Goal: Task Accomplishment & Management: Complete application form

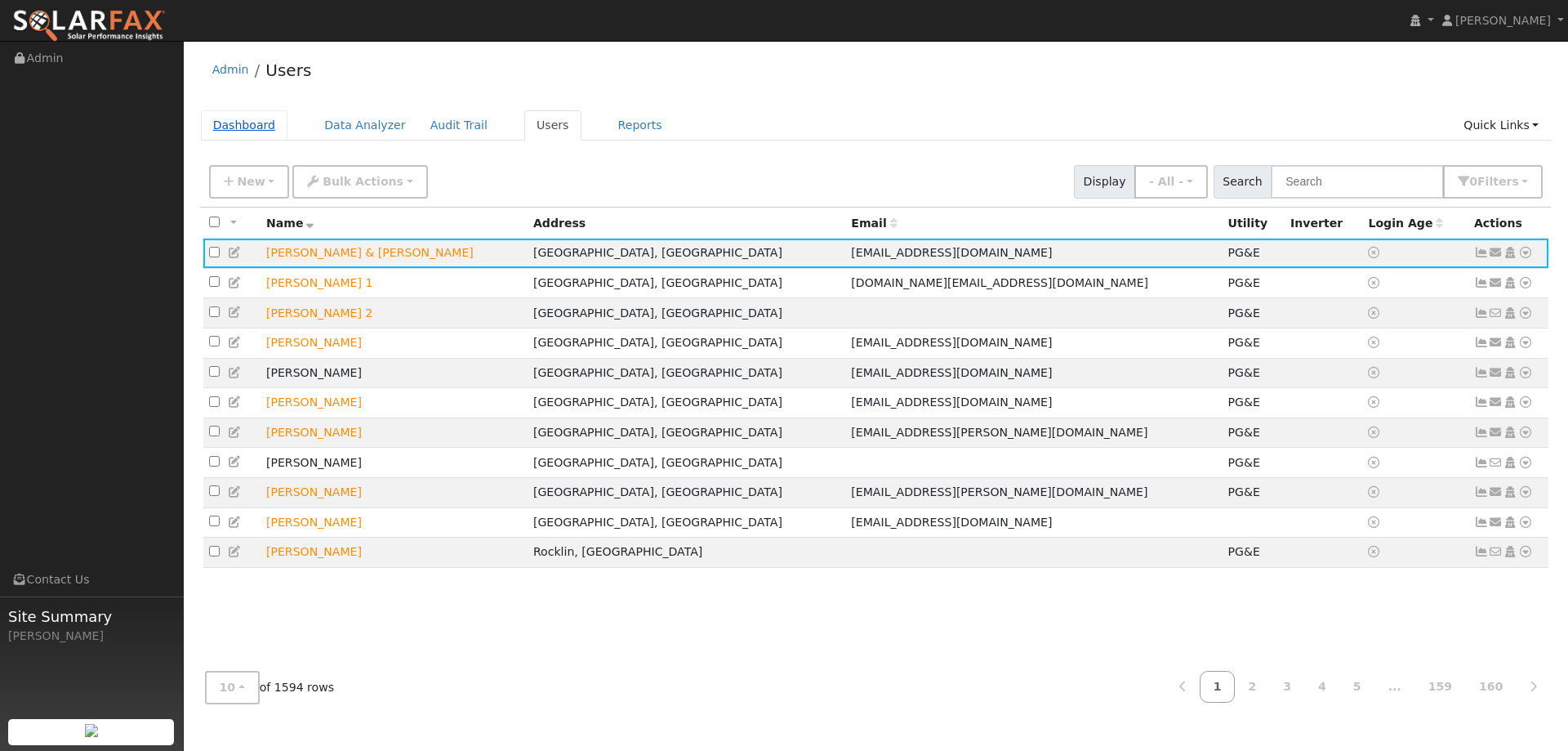
click at [272, 130] on link "Dashboard" at bounding box center [245, 125] width 87 height 30
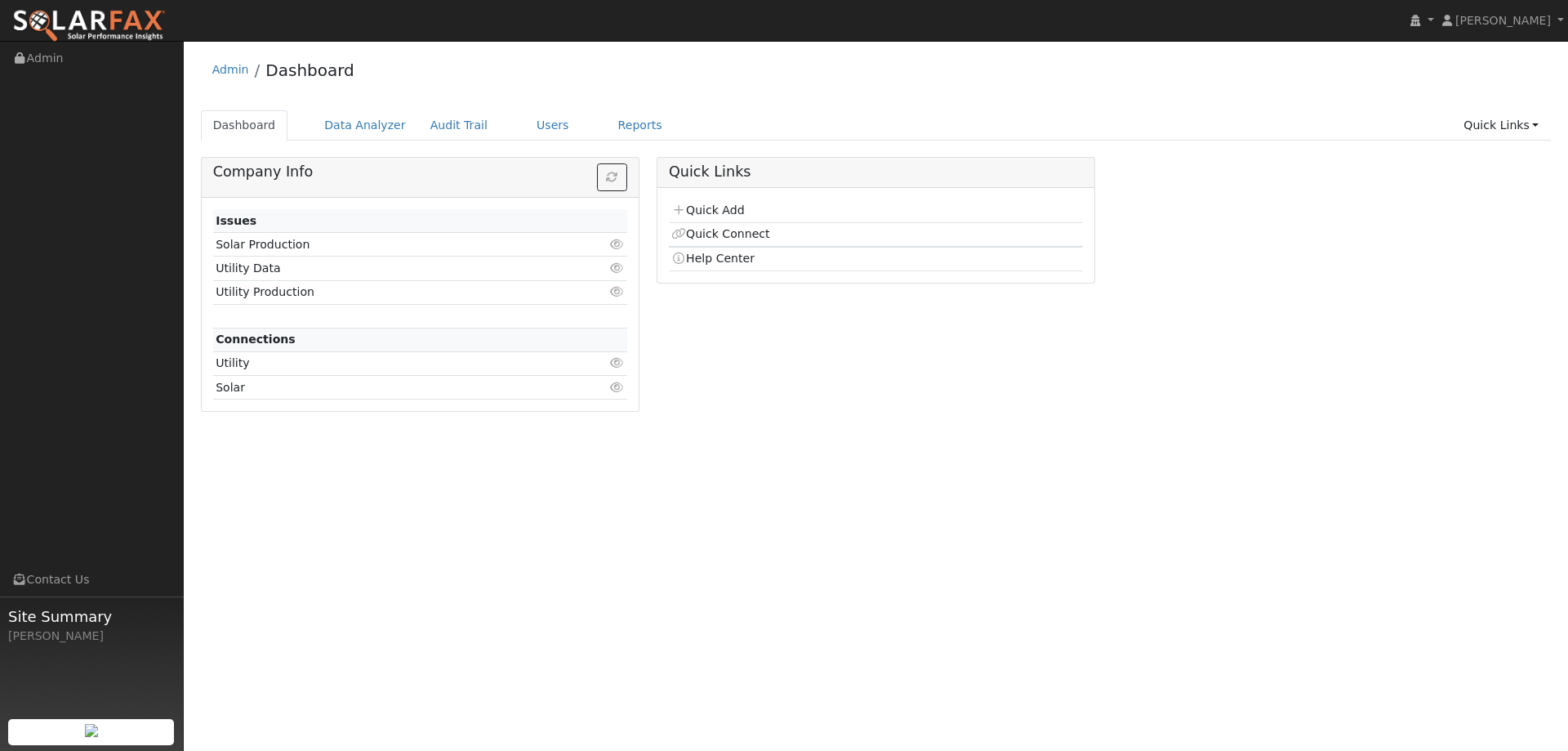
click at [712, 202] on td "Quick Add" at bounding box center [876, 211] width 414 height 23
click at [710, 211] on link "Quick Add" at bounding box center [708, 210] width 73 height 13
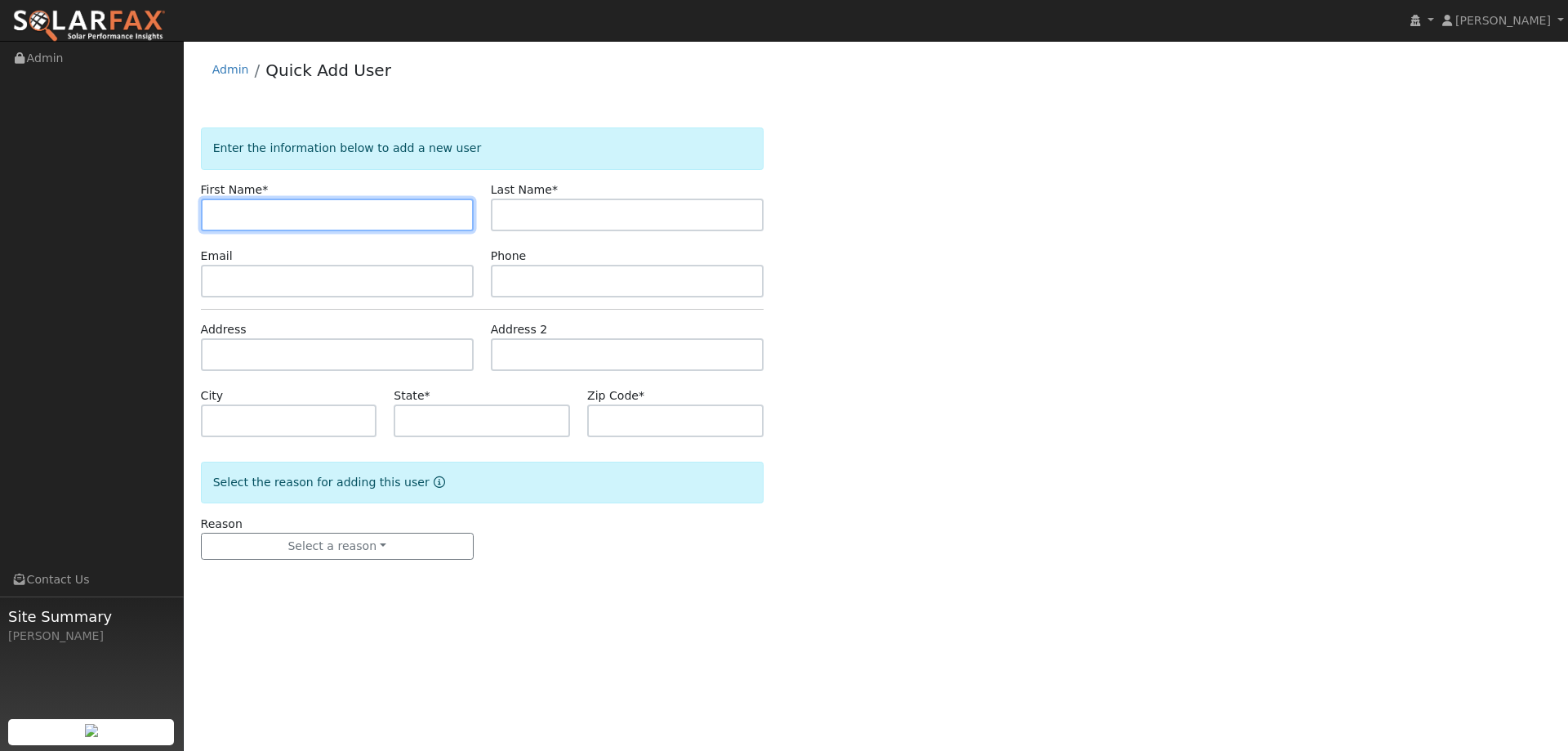
click at [271, 218] on input "text" at bounding box center [338, 215] width 273 height 33
paste input "Assad"
type input "Assad"
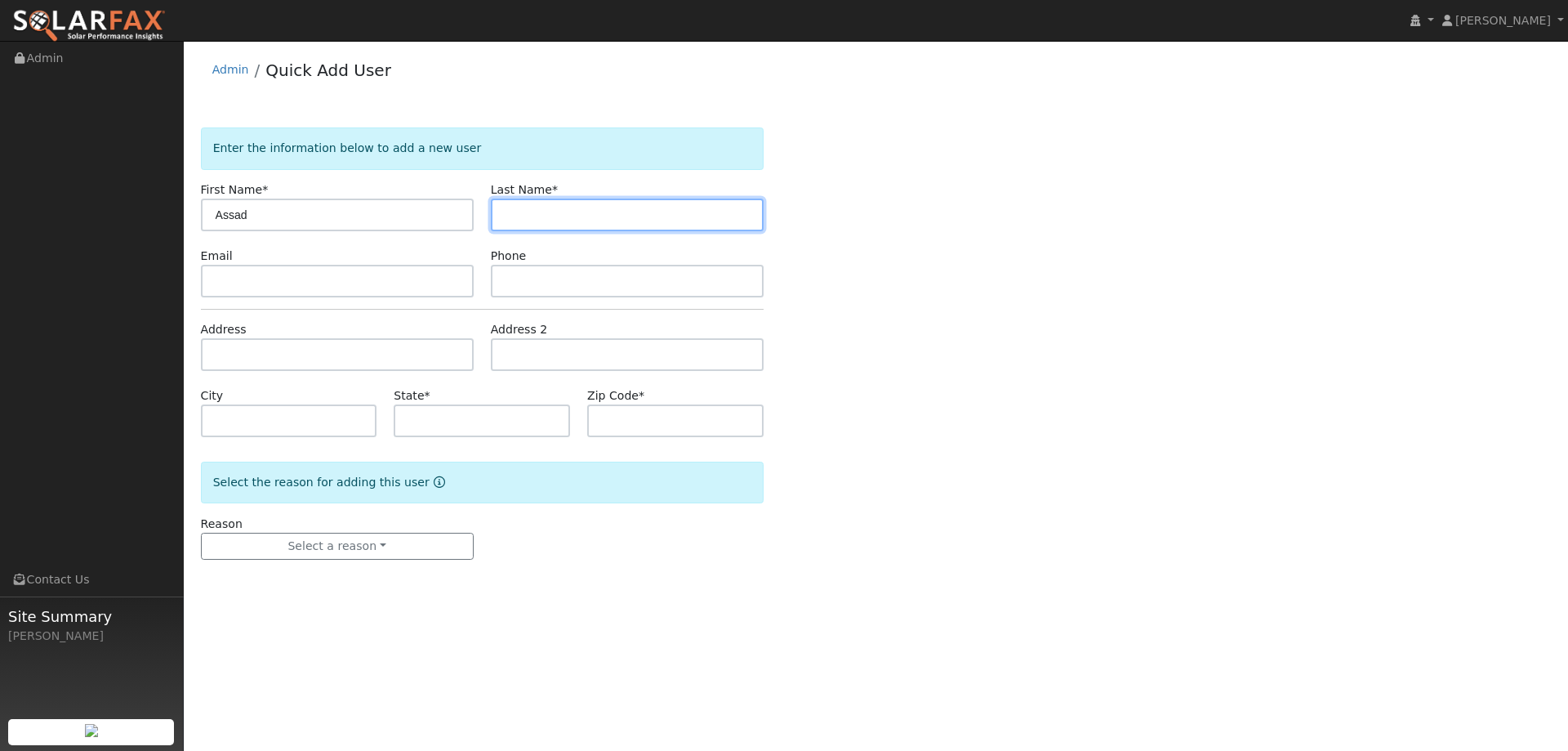
click at [533, 215] on input "text" at bounding box center [627, 215] width 273 height 33
click at [529, 215] on input "text" at bounding box center [627, 215] width 273 height 33
paste input "Alam"
type input "Alam"
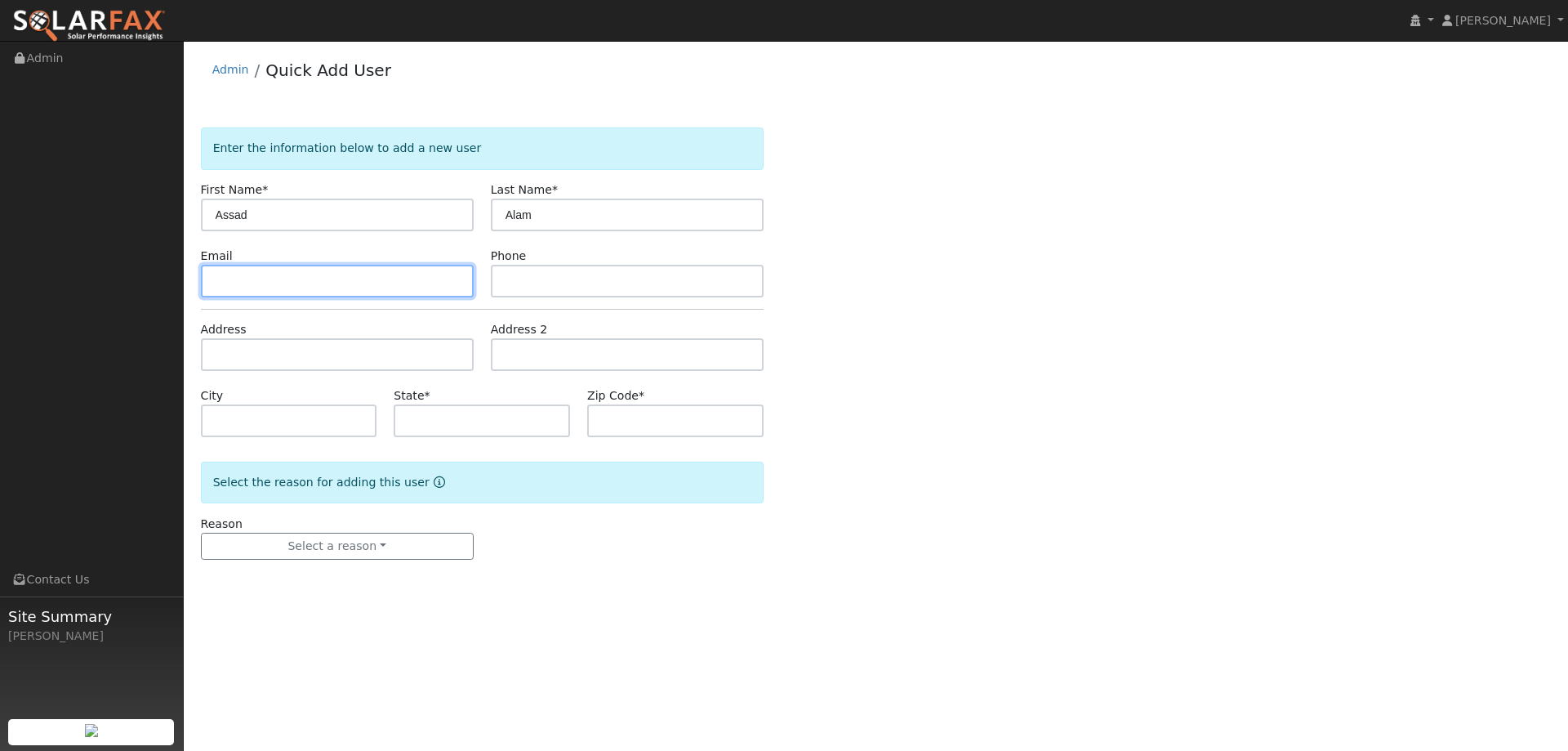
click at [298, 269] on input "text" at bounding box center [338, 281] width 273 height 33
click at [259, 272] on input "text" at bounding box center [338, 281] width 273 height 33
paste input "asadalam@gmail.com"
type input "asadalam@gmail.com"
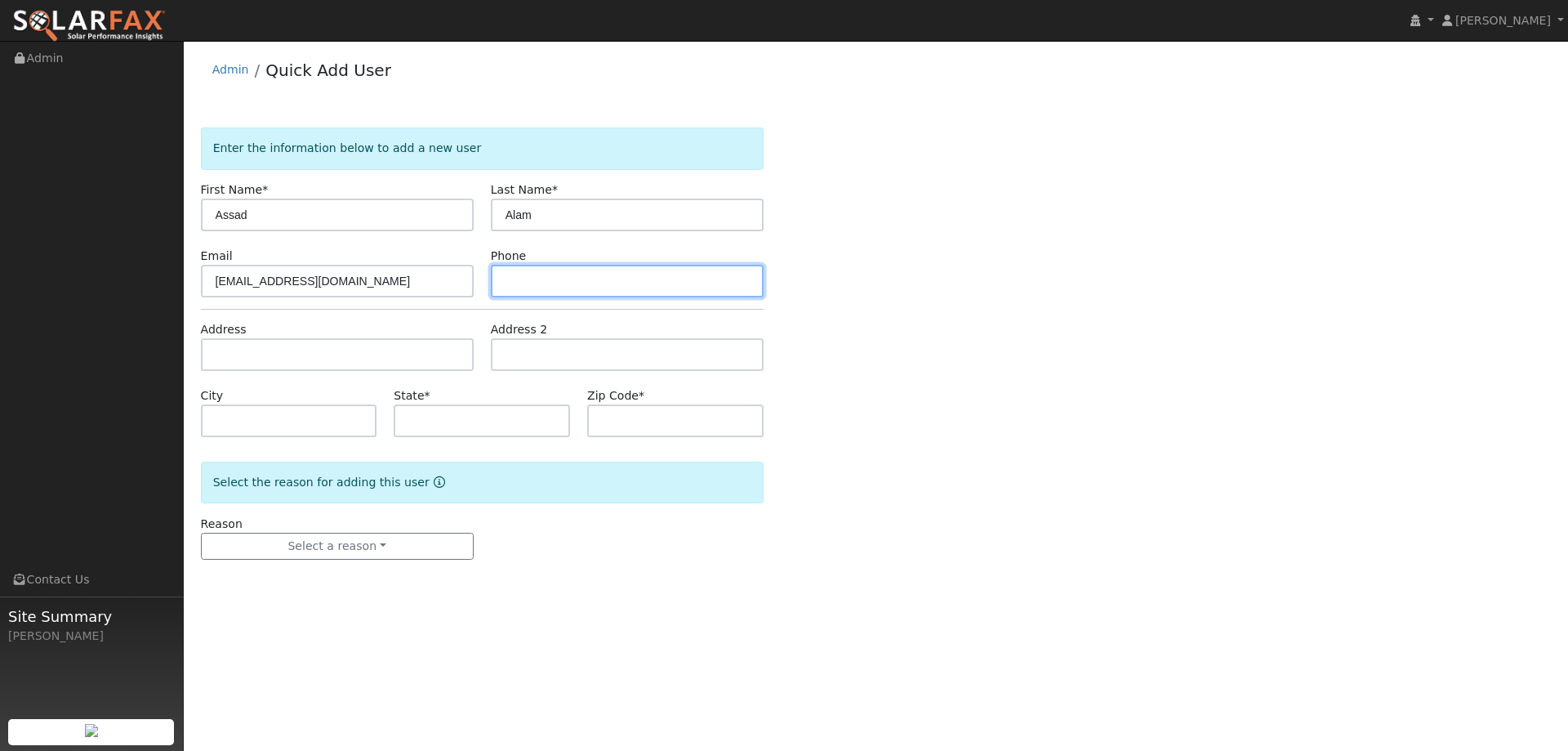
click at [580, 273] on input "text" at bounding box center [627, 281] width 273 height 33
click at [522, 278] on input "text" at bounding box center [627, 281] width 273 height 33
paste input "(916) 842-6922"
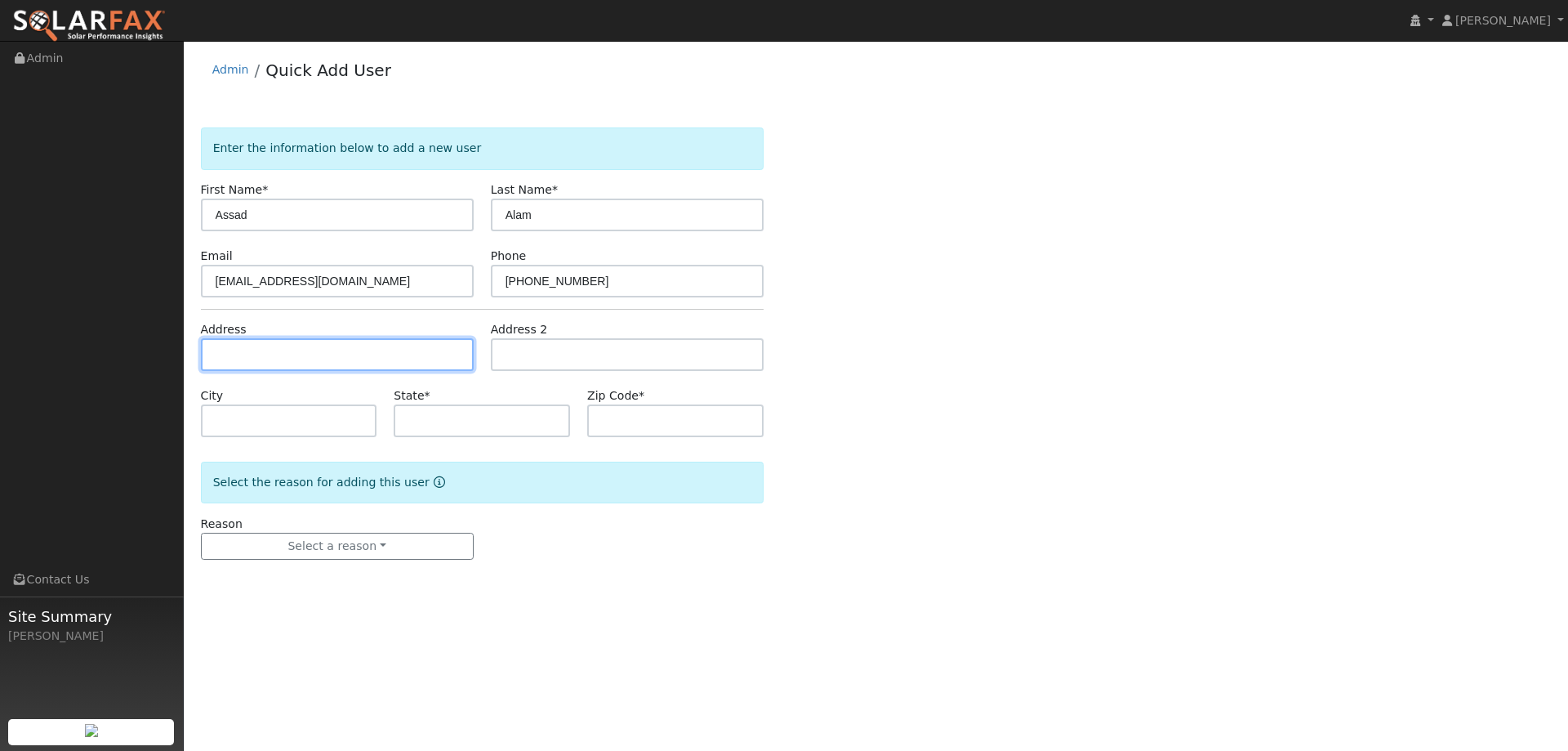
click at [294, 345] on input "text" at bounding box center [338, 355] width 273 height 33
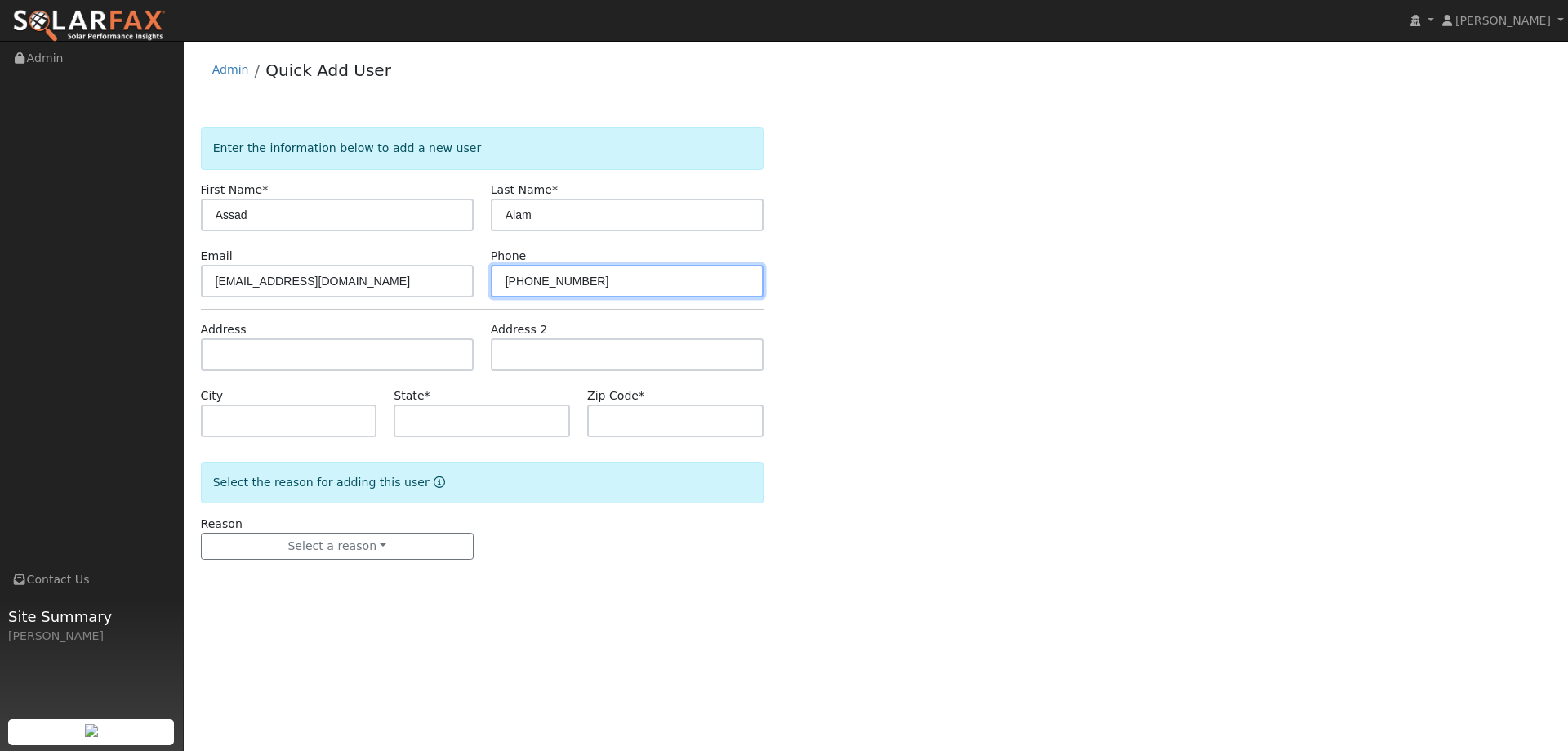
click at [511, 288] on input "(916) 842-6922" at bounding box center [627, 281] width 273 height 33
click at [509, 289] on input "(916) 842-6922" at bounding box center [627, 281] width 273 height 33
type input "(916) 842-6922"
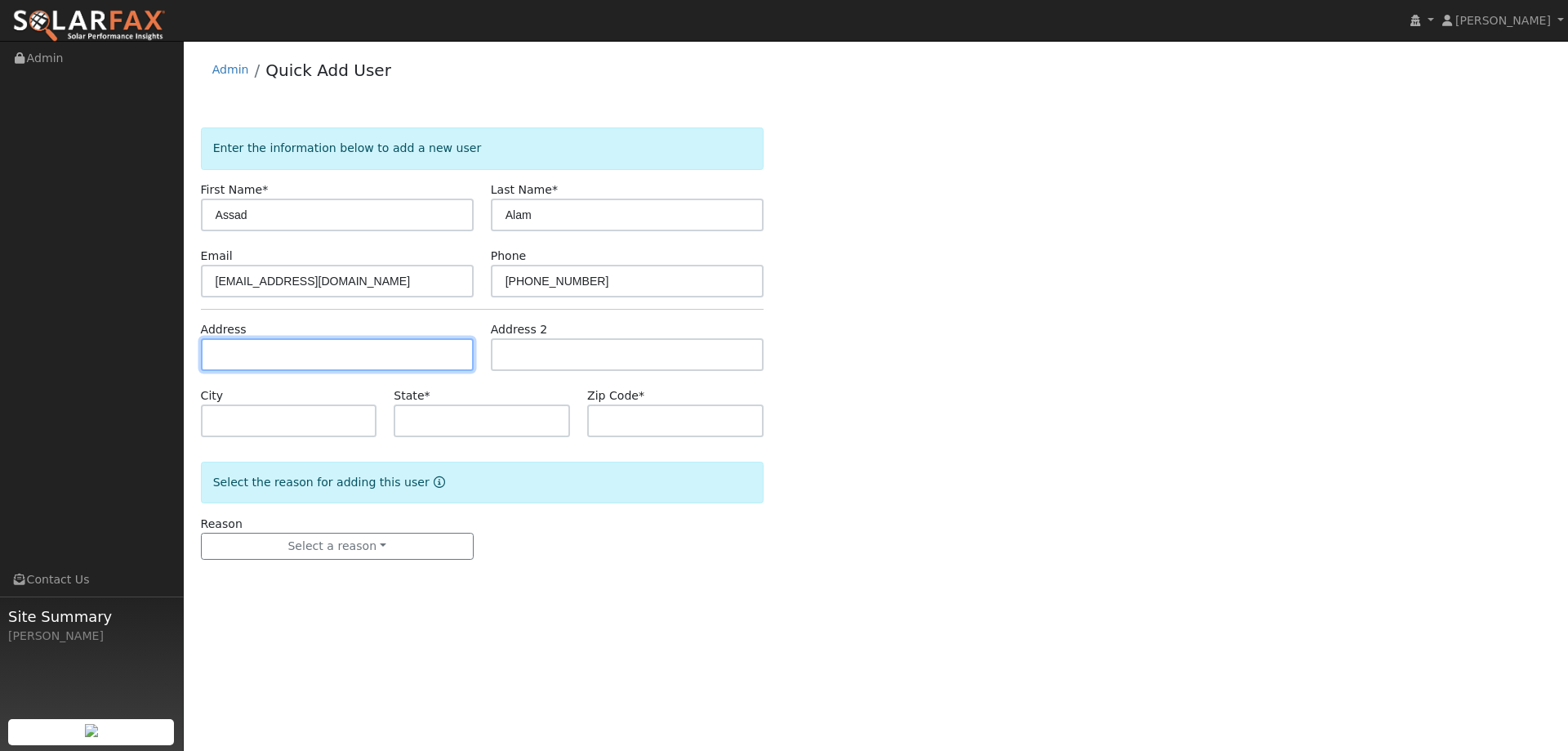
click at [352, 369] on input "text" at bounding box center [338, 355] width 273 height 33
click at [247, 346] on input "text" at bounding box center [338, 355] width 273 height 33
paste input "319 Heron Way"
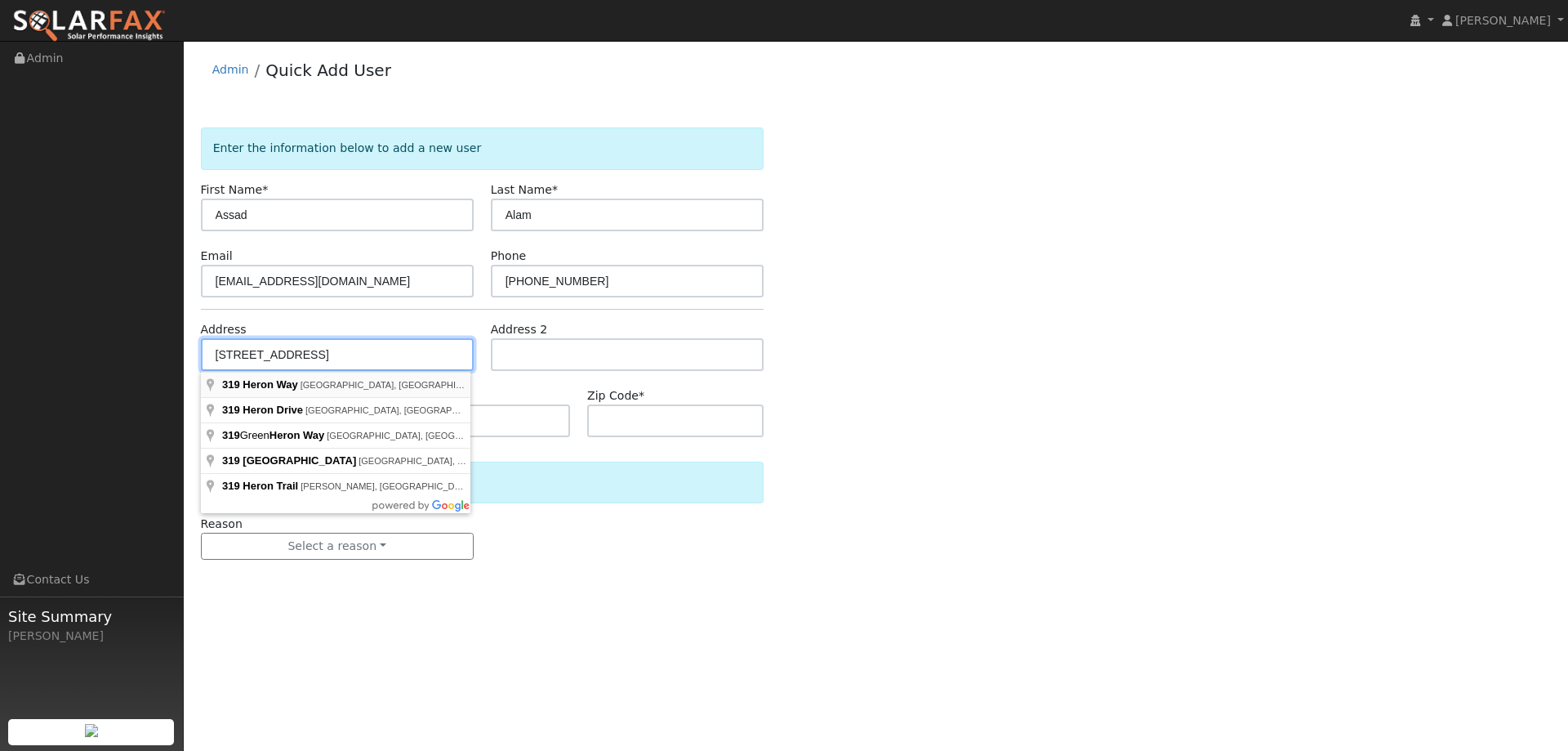
type input "319 Heron Way"
type input "Vacaville"
type input "CA"
type input "95688"
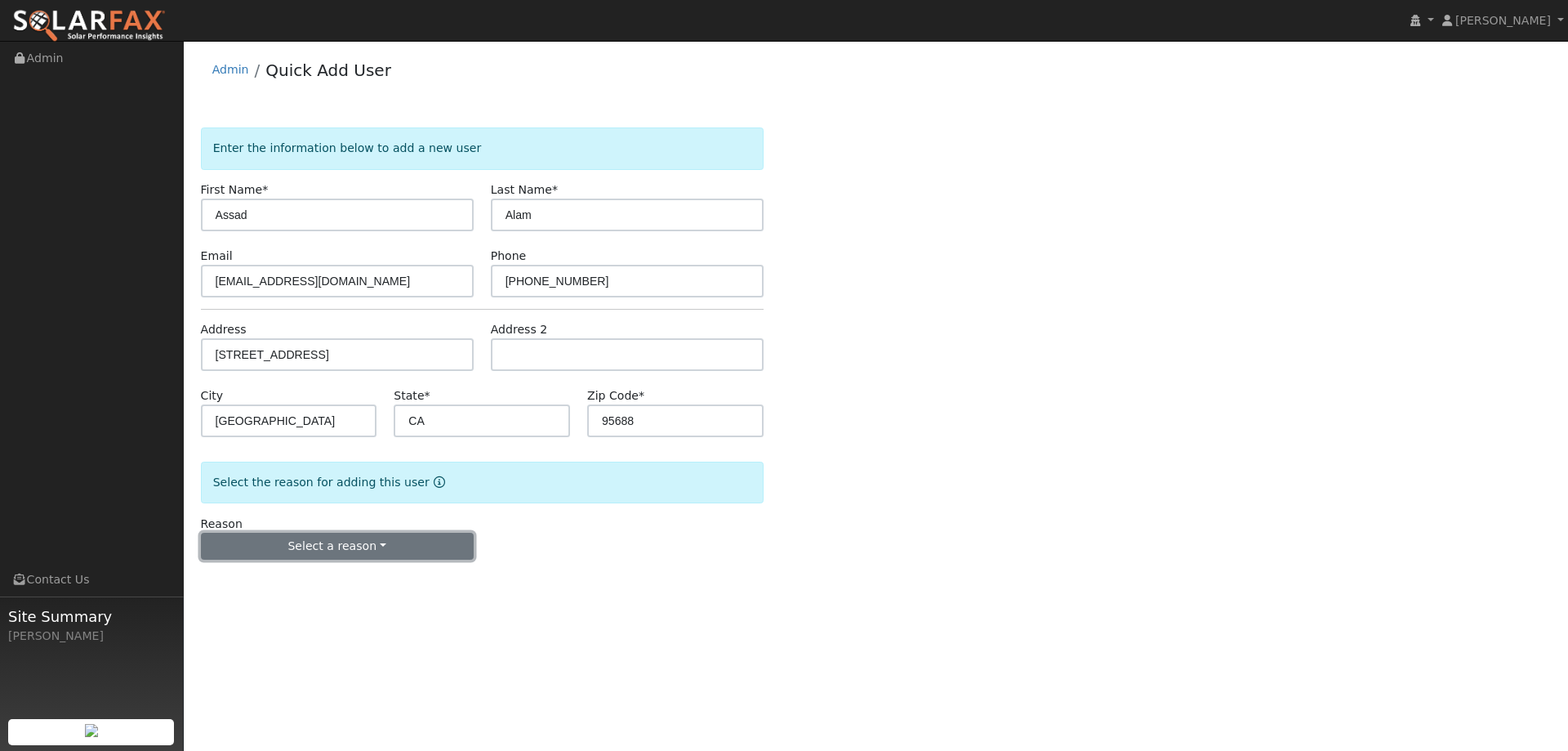
click at [372, 553] on button "Select a reason" at bounding box center [338, 546] width 273 height 28
click at [290, 583] on link "New lead" at bounding box center [291, 580] width 180 height 23
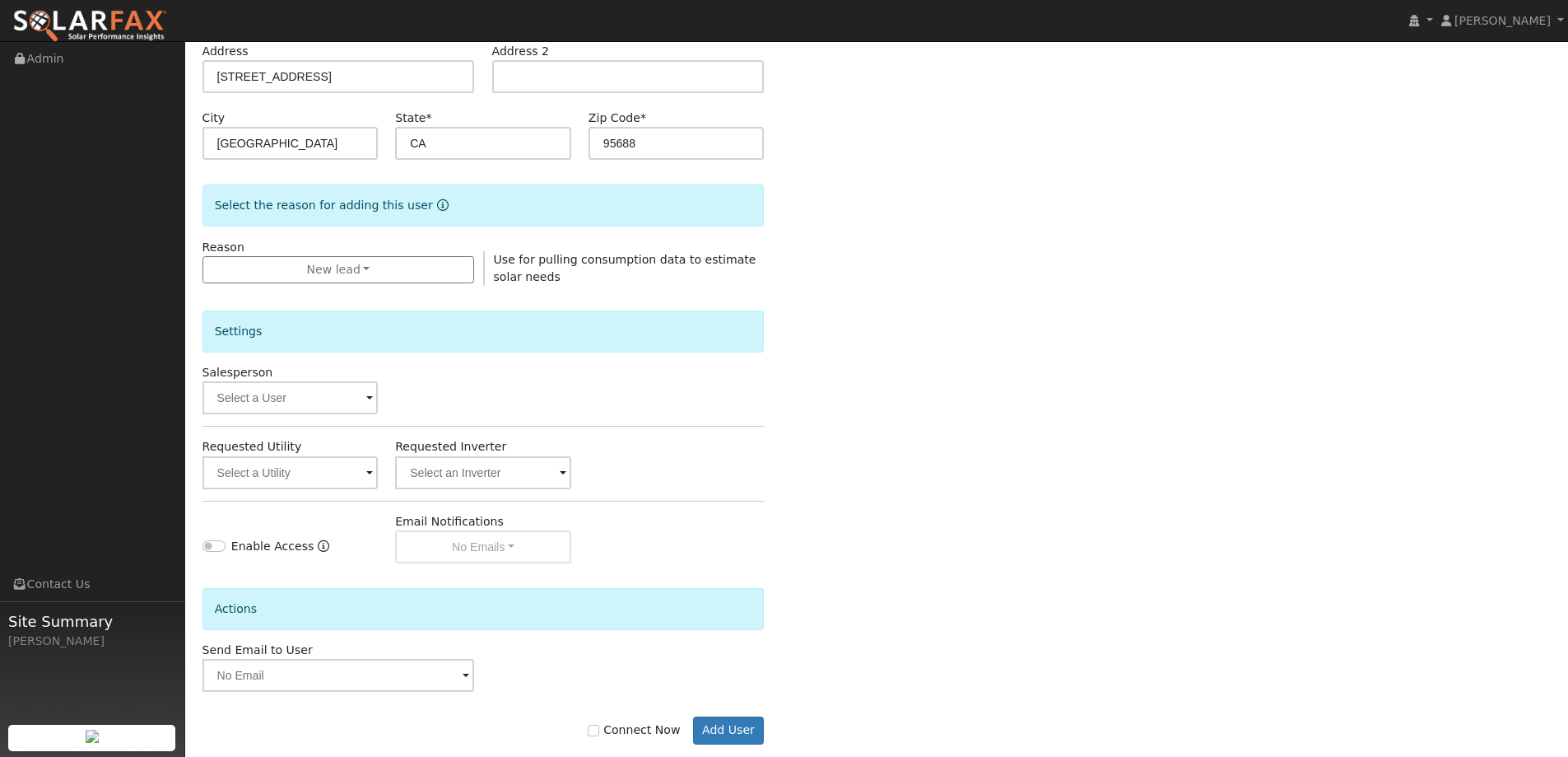
scroll to position [310, 0]
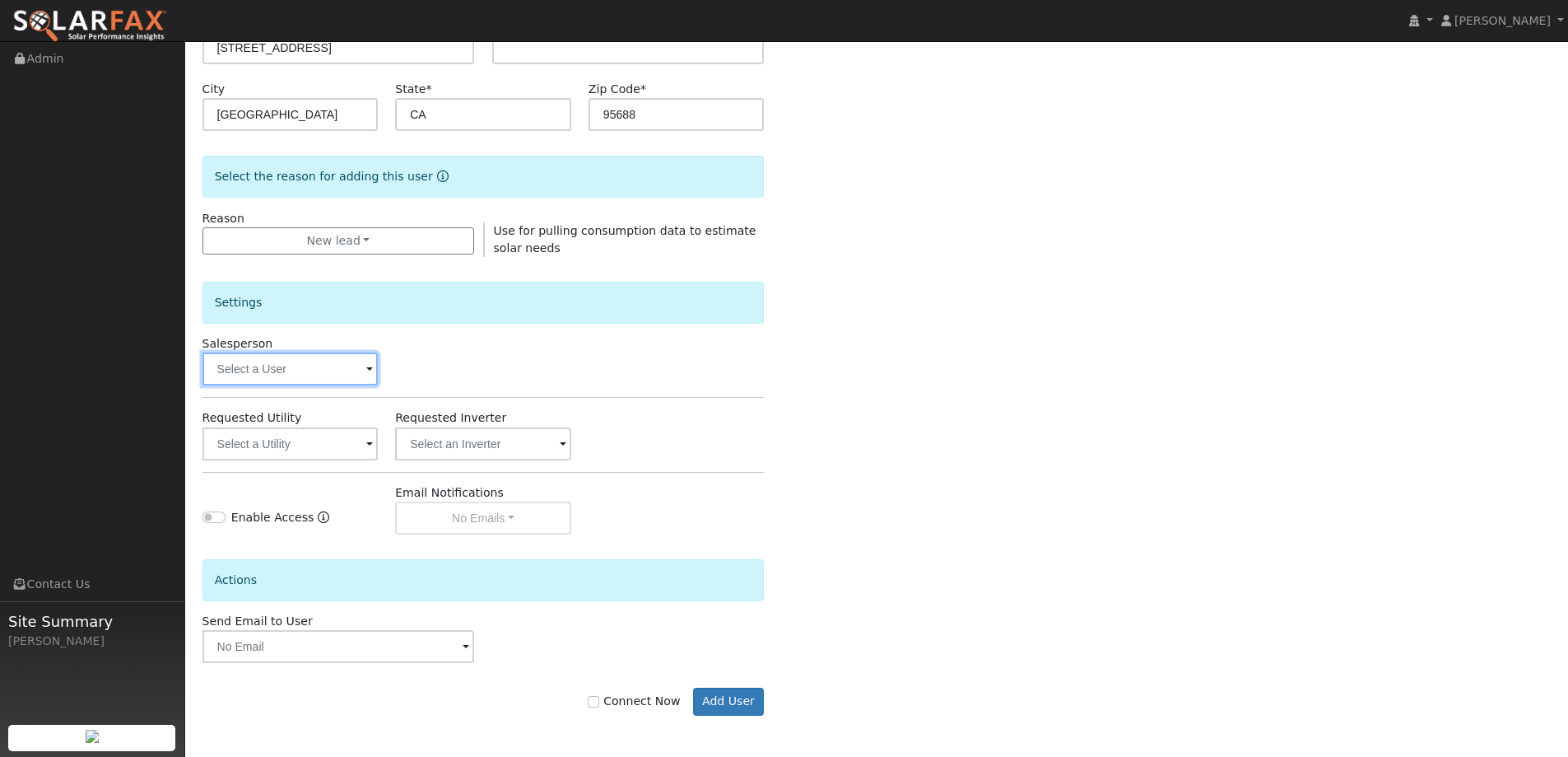
click at [311, 370] on input "text" at bounding box center [290, 369] width 176 height 33
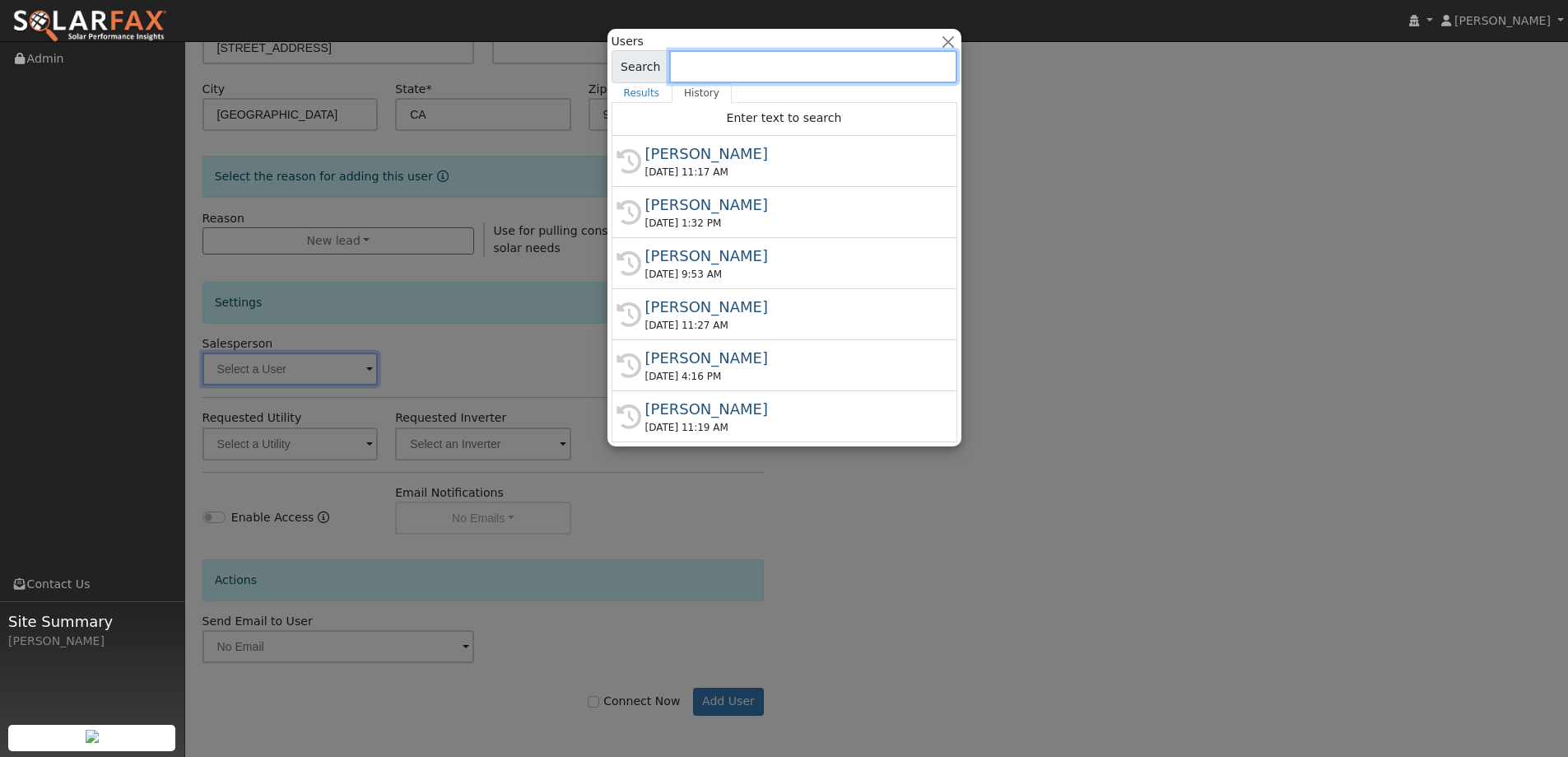
click at [779, 55] on input at bounding box center [813, 67] width 289 height 33
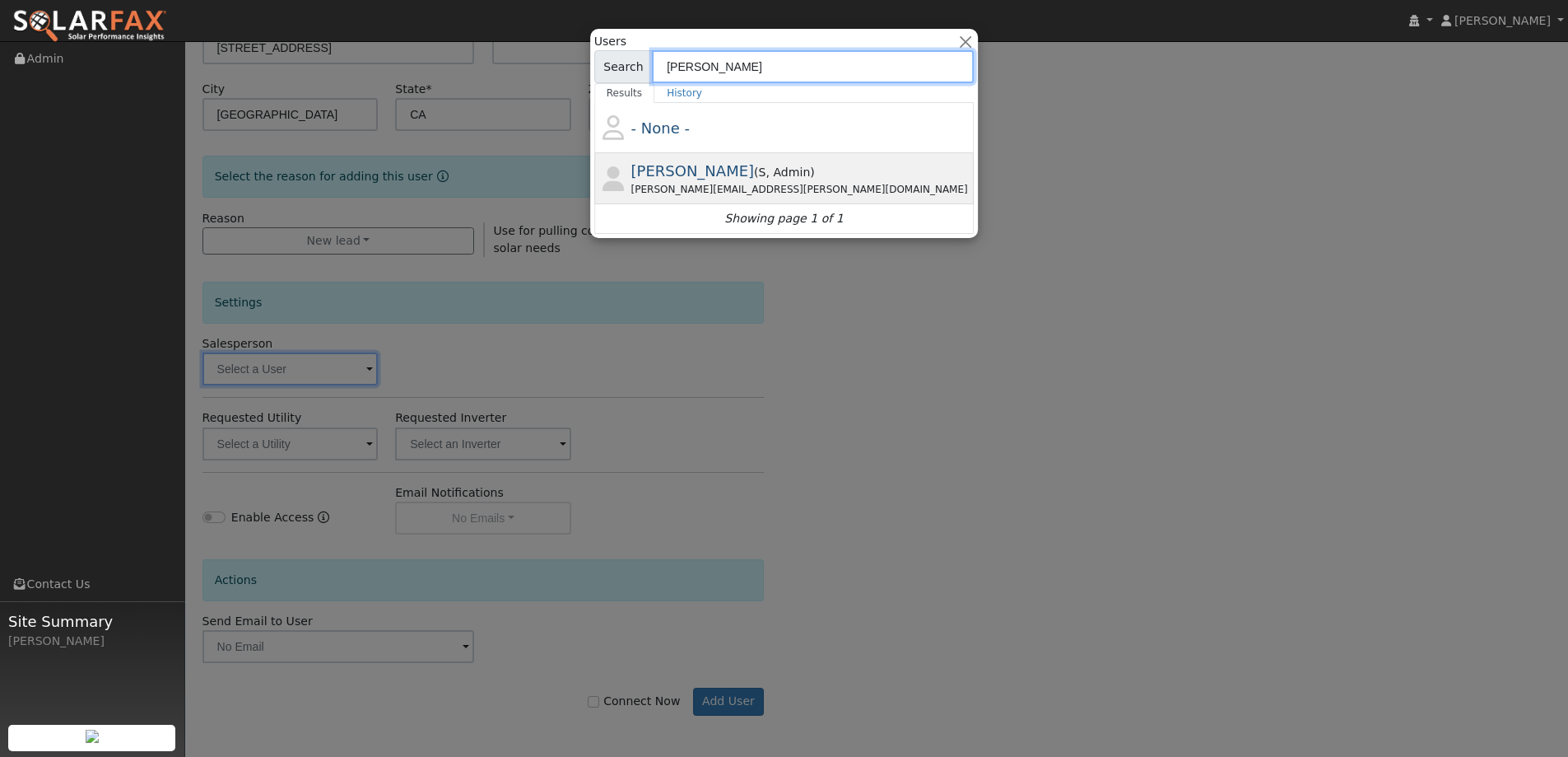
type input "paul ka"
click at [782, 168] on div "Paul Karst ( S , Admin ) Paul.karst@ambrosesolar.com" at bounding box center [802, 178] width 340 height 37
type input "Paul Karst"
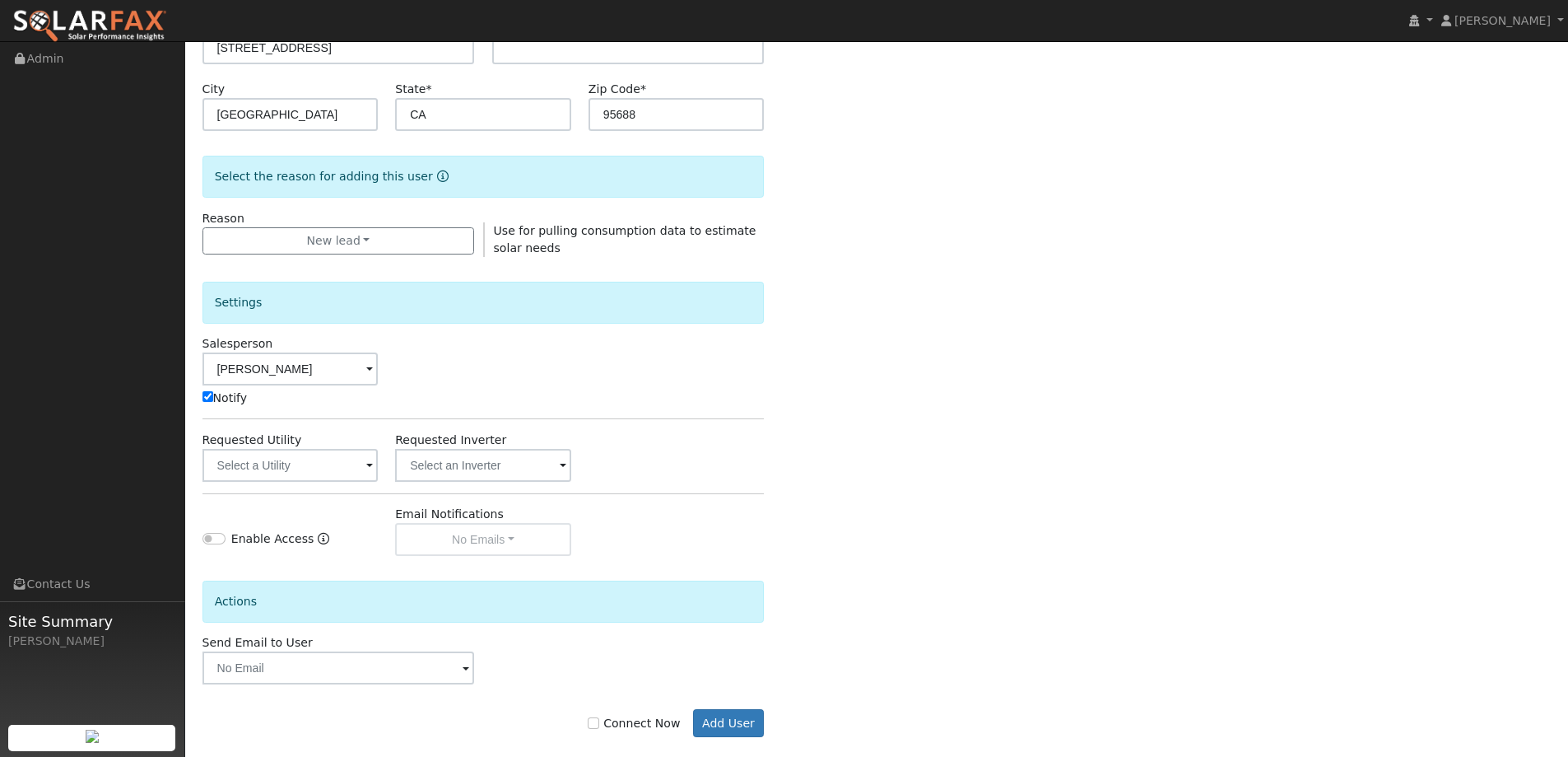
click at [340, 493] on hr at bounding box center [483, 493] width 562 height 1
click at [339, 475] on input "text" at bounding box center [290, 466] width 176 height 33
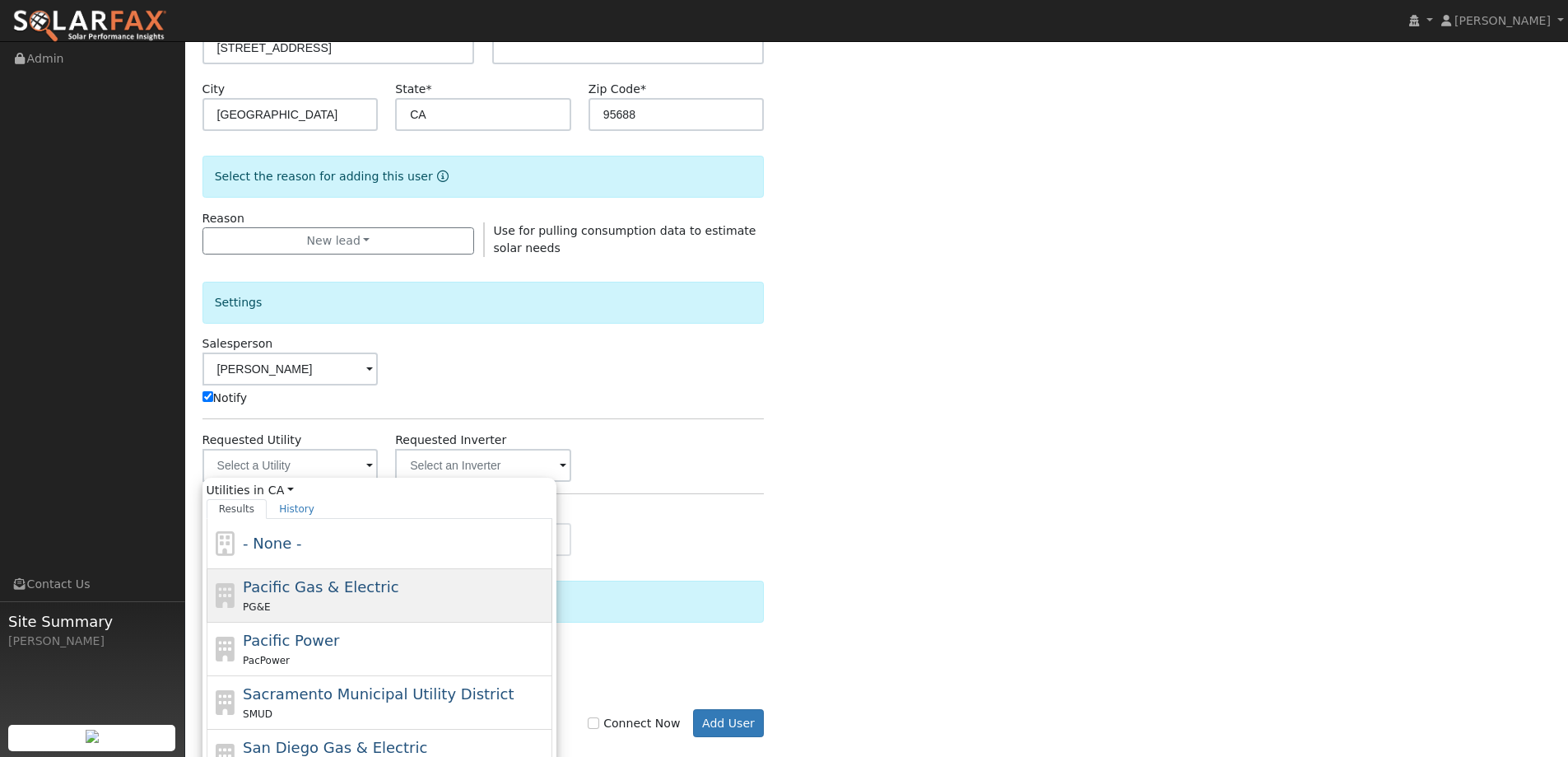
click at [416, 581] on div "Pacific Gas & Electric PG&E" at bounding box center [396, 595] width 305 height 39
type input "Pacific Gas & Electric"
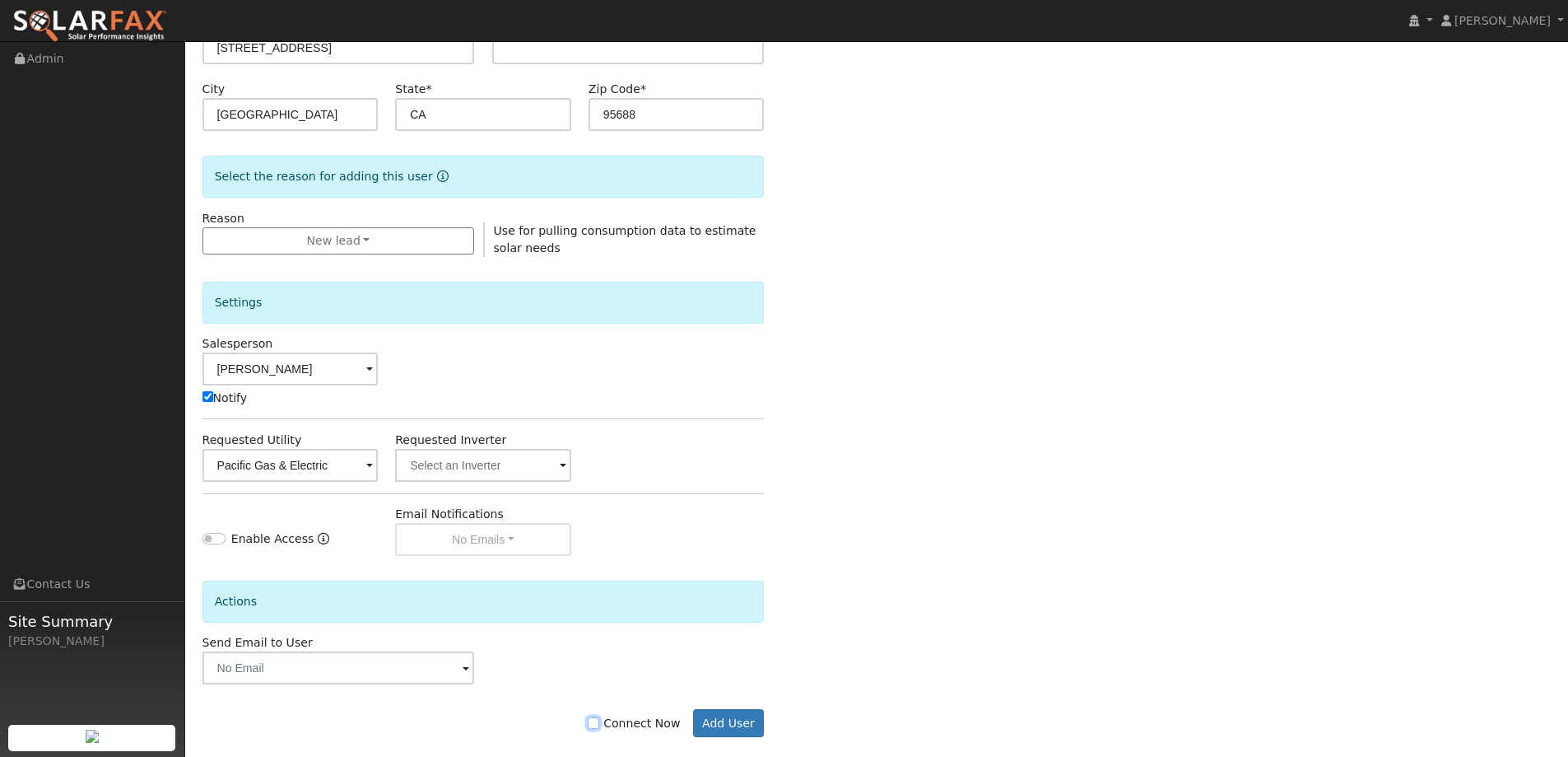
click at [599, 720] on input "Connect Now" at bounding box center [593, 723] width 11 height 11
checkbox input "true"
click at [728, 732] on button "Add User" at bounding box center [729, 723] width 72 height 28
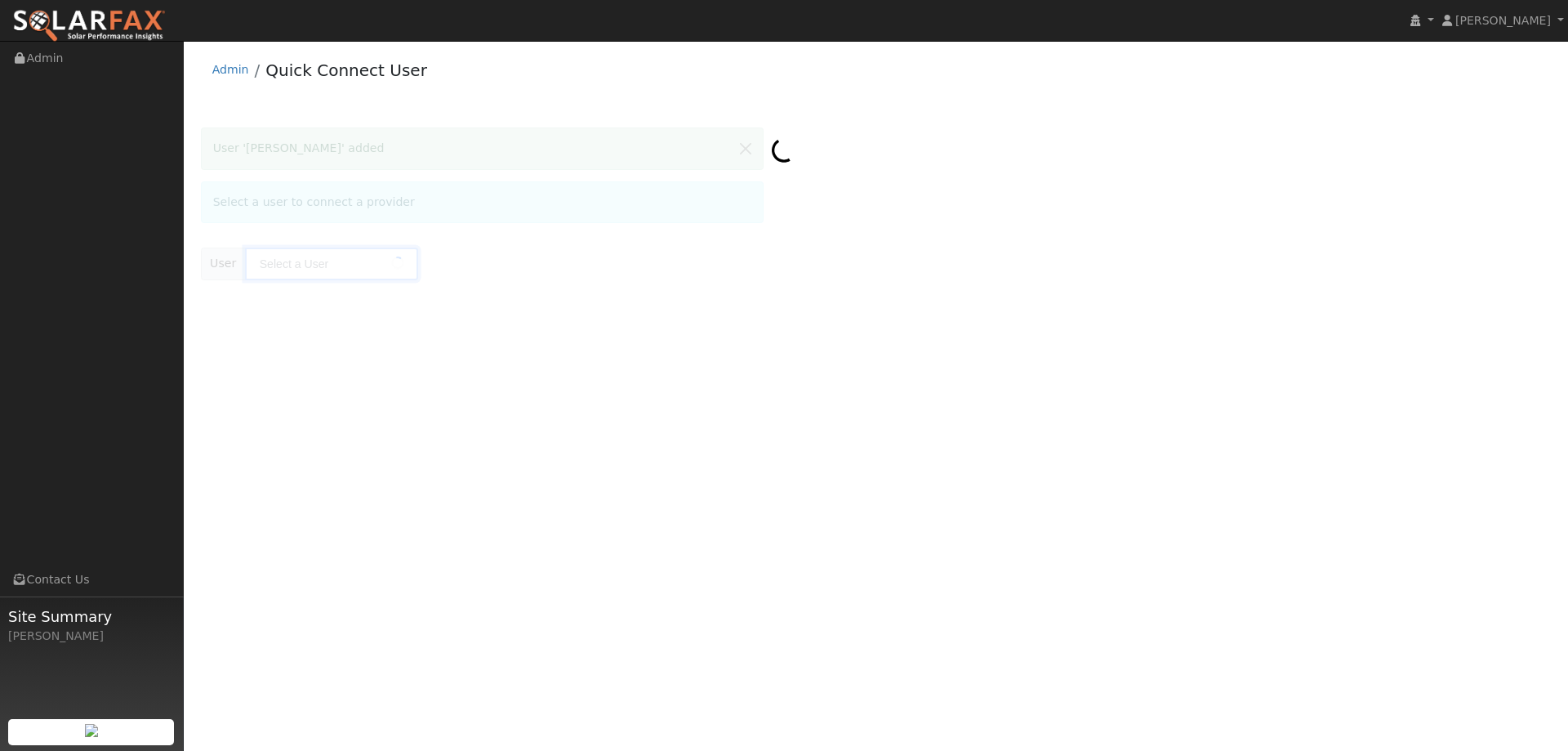
type input "Assad Alam"
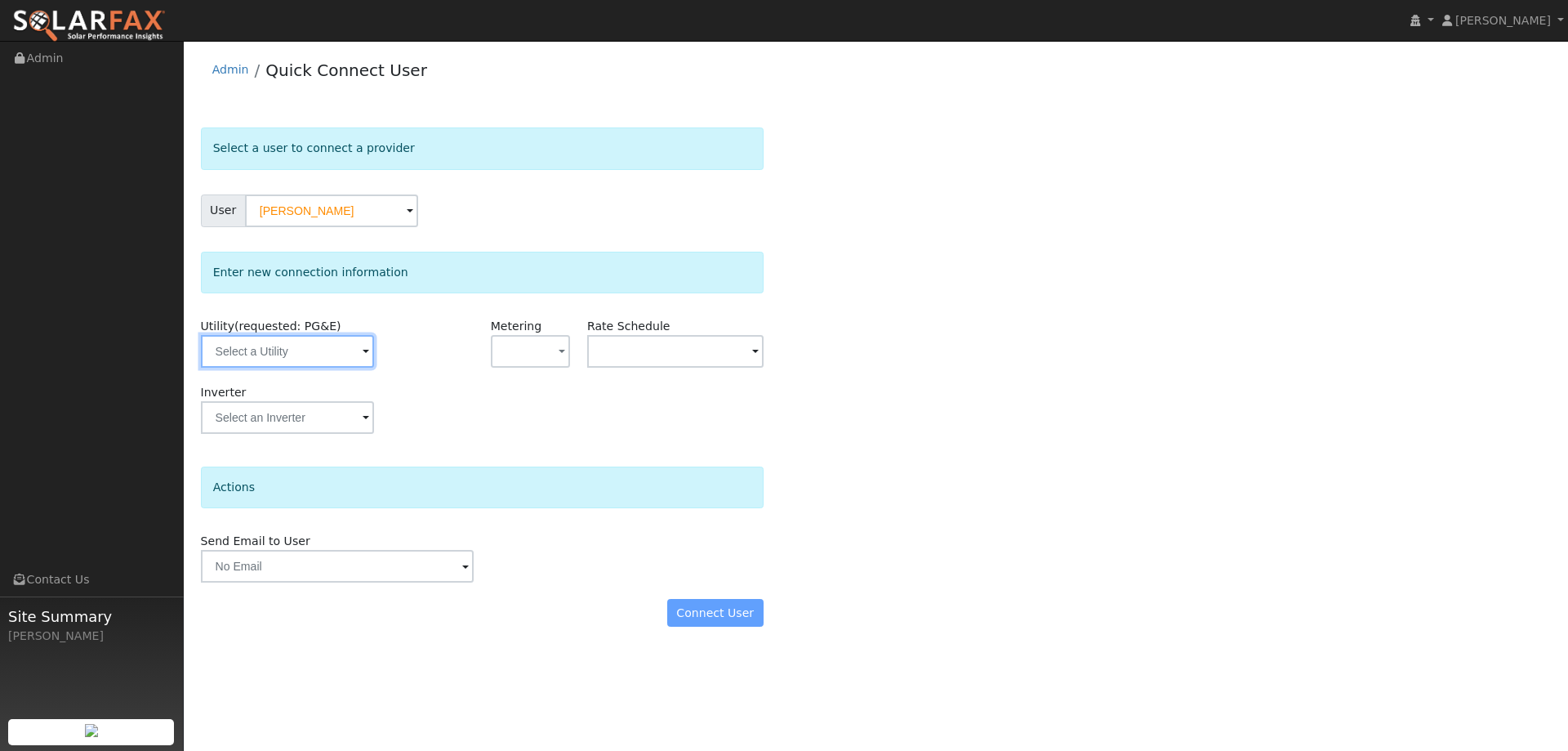
click at [366, 356] on input "text" at bounding box center [287, 352] width 173 height 33
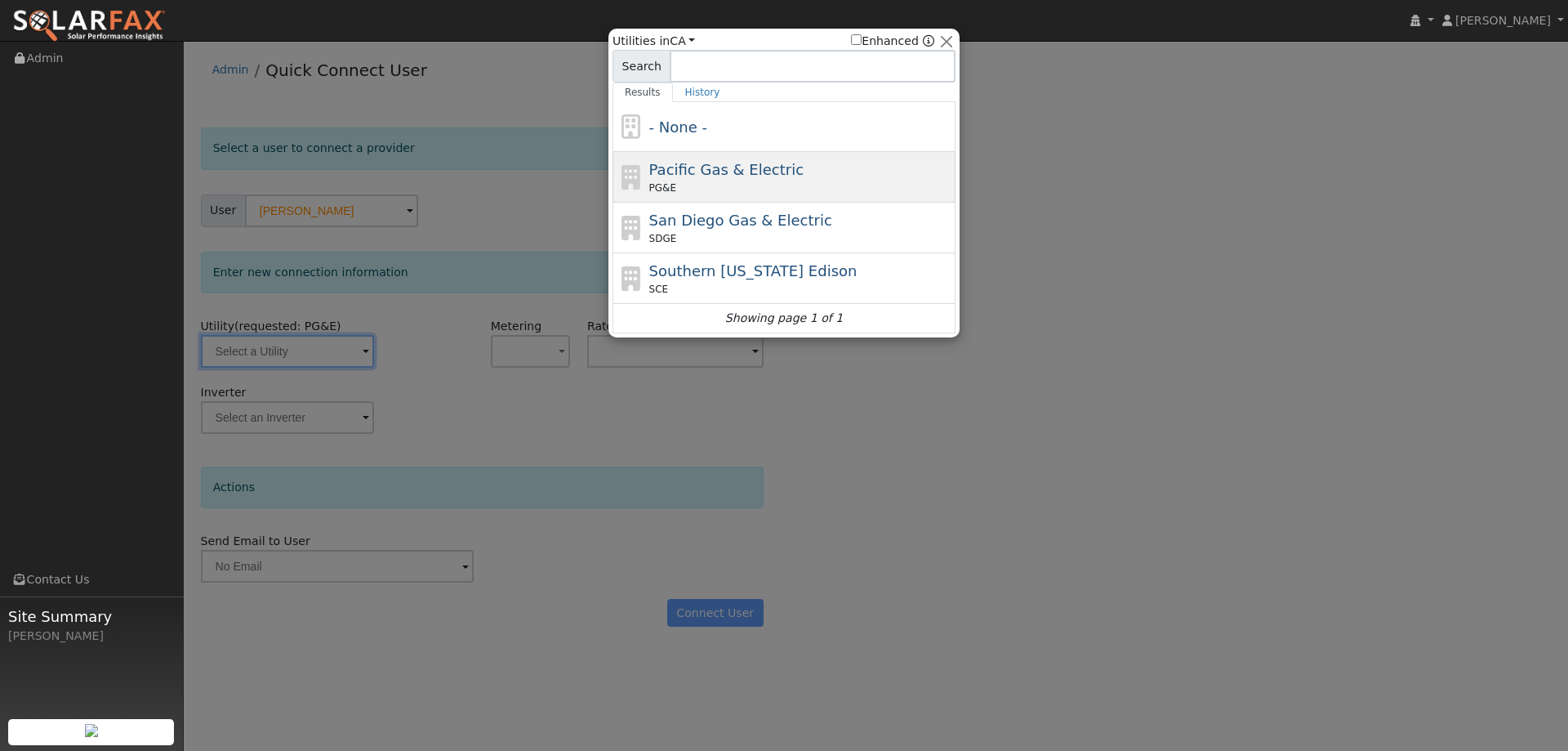
click at [736, 167] on span "Pacific Gas & Electric" at bounding box center [726, 170] width 154 height 17
type input "PG&E"
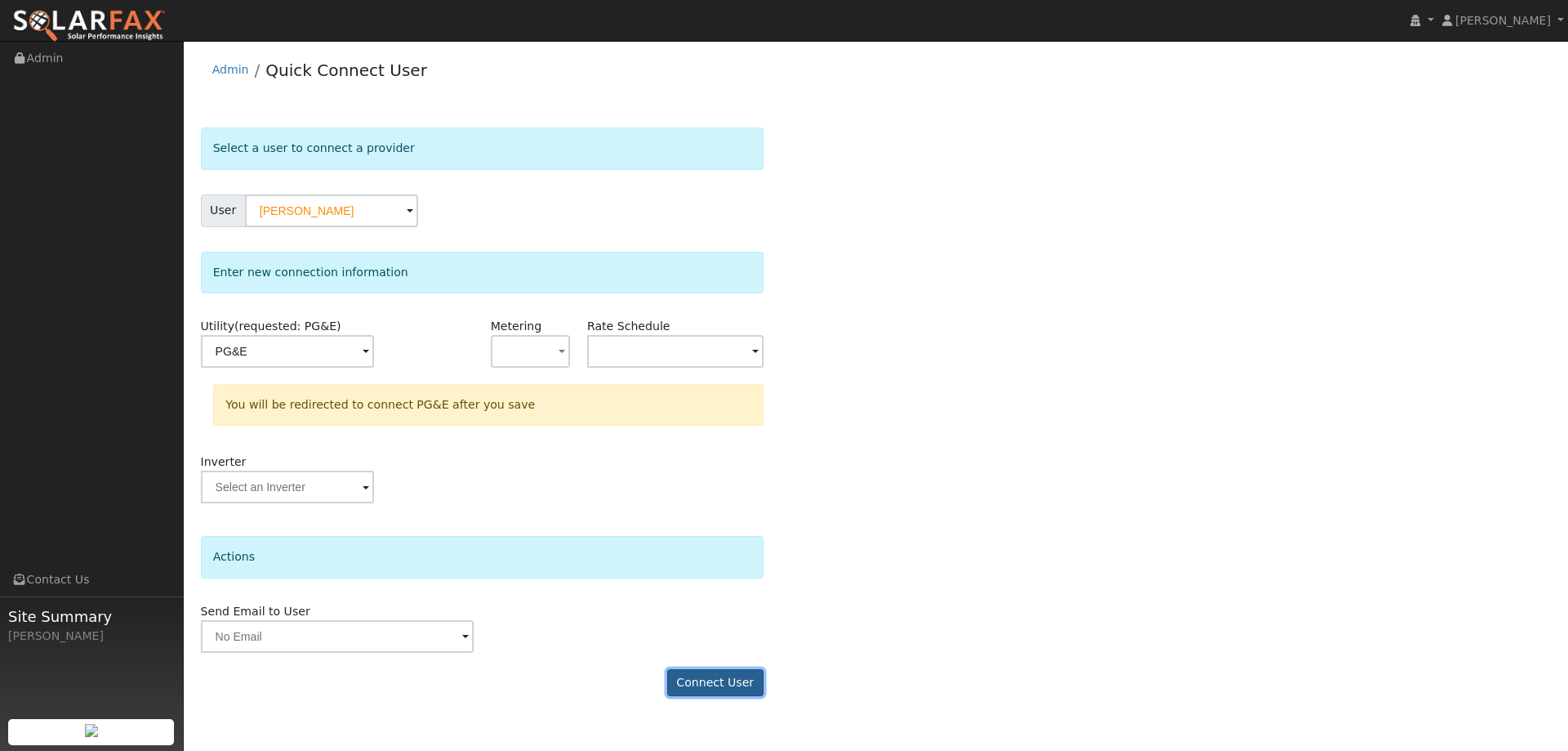
click at [701, 685] on button "Connect User" at bounding box center [715, 683] width 97 height 28
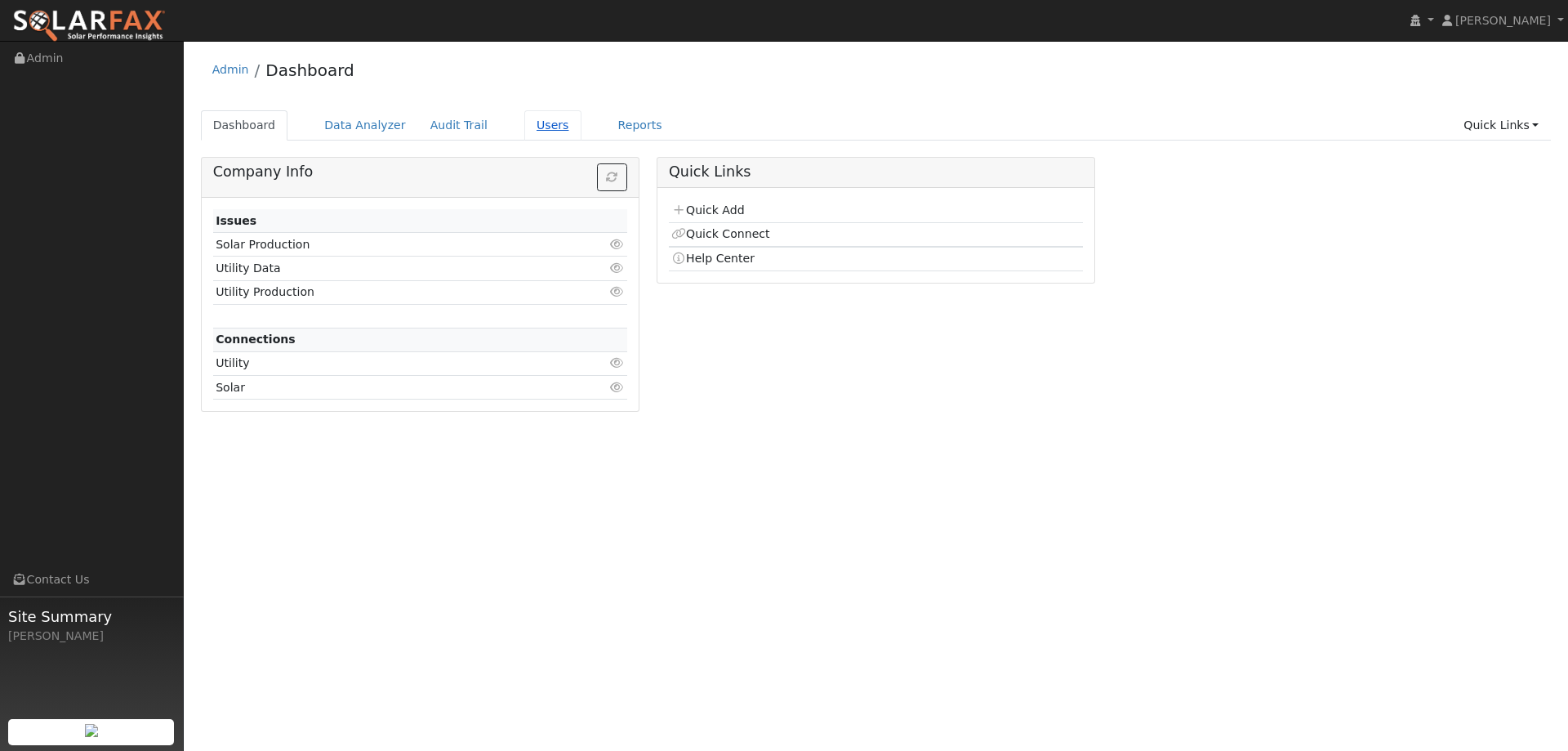
click at [533, 122] on link "Users" at bounding box center [553, 125] width 57 height 30
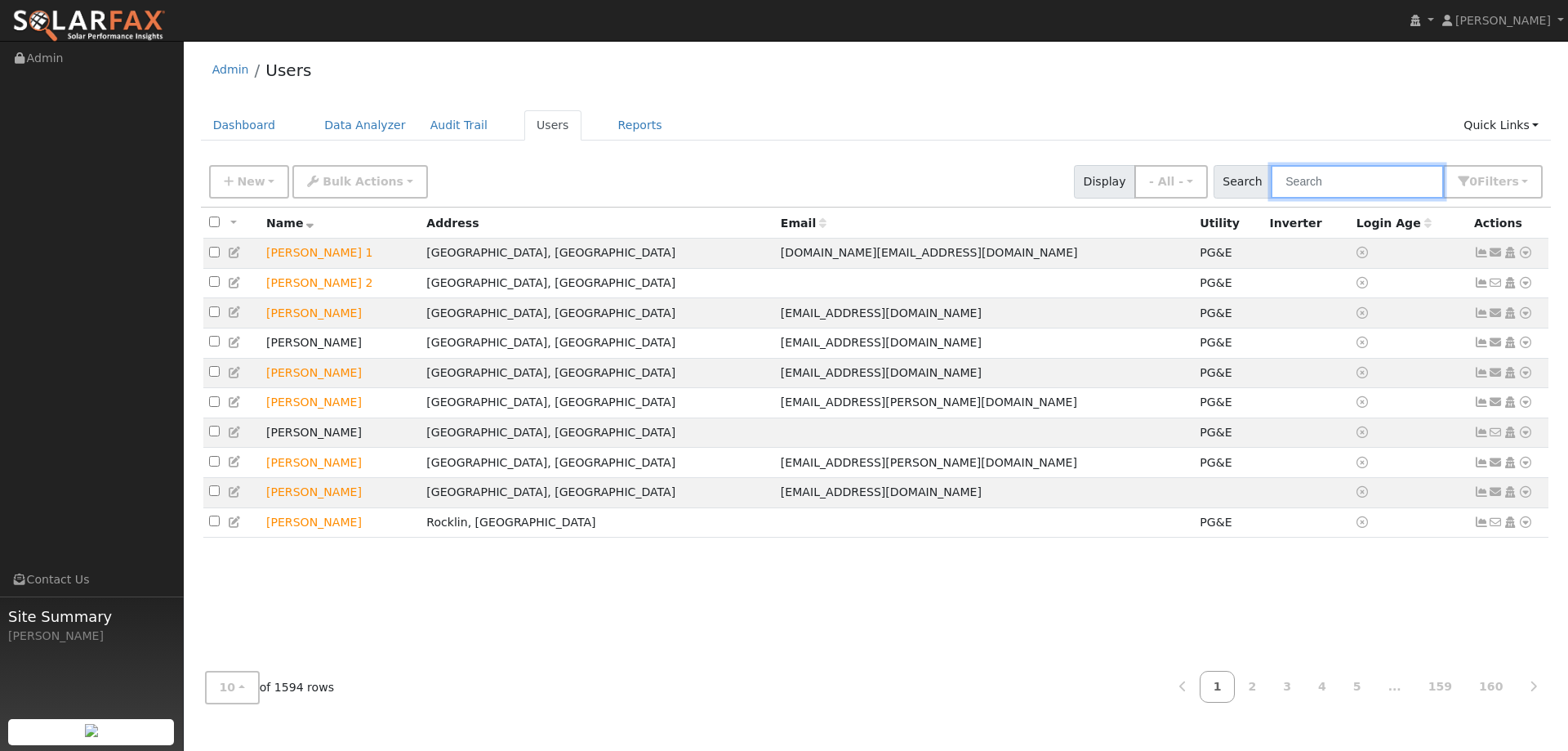
drag, startPoint x: 1363, startPoint y: 177, endPoint x: 1353, endPoint y: 184, distance: 12.2
click at [1362, 178] on input "text" at bounding box center [1357, 182] width 173 height 33
paste input "[PERSON_NAME]"
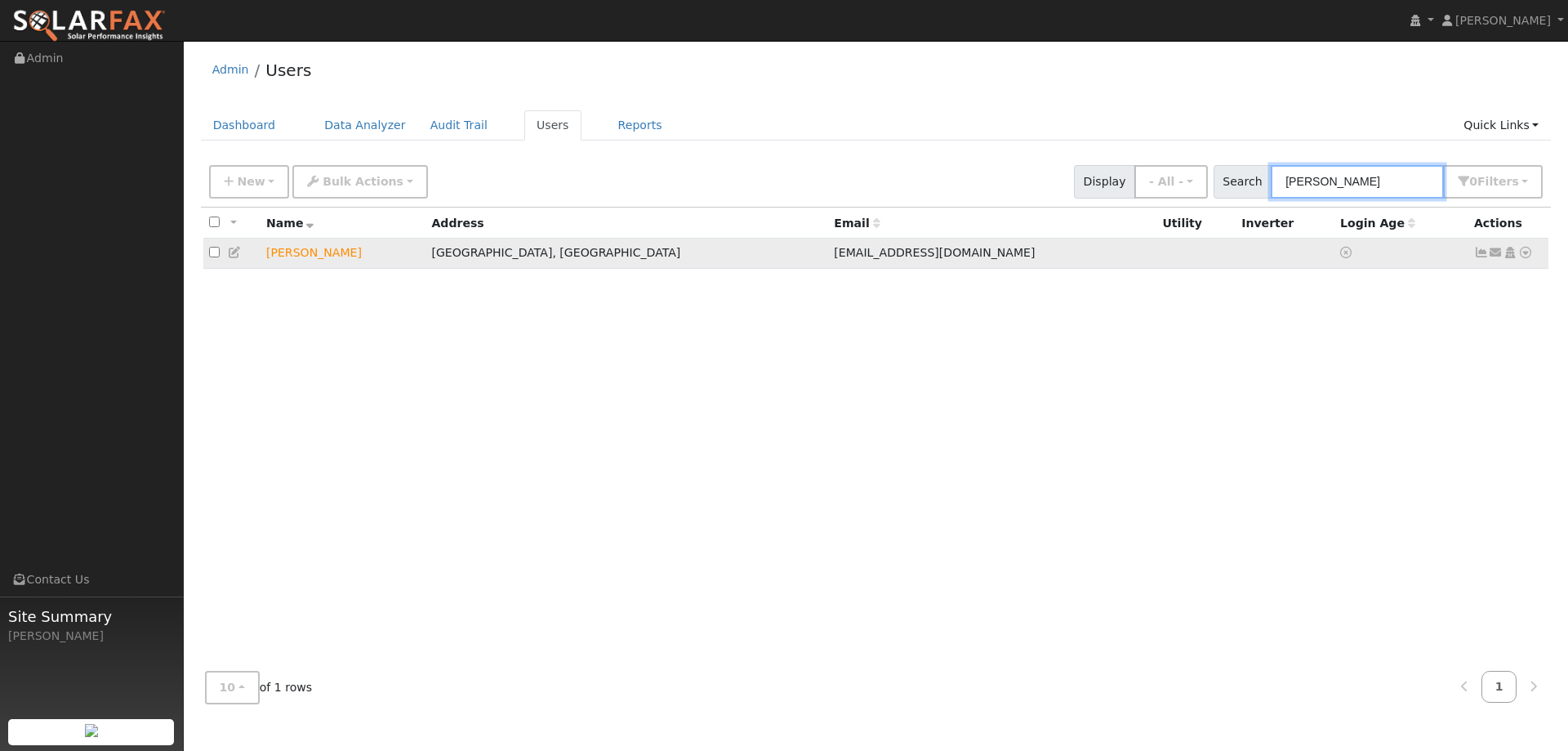
type input "[PERSON_NAME]"
click at [1527, 258] on icon at bounding box center [1525, 251] width 15 height 11
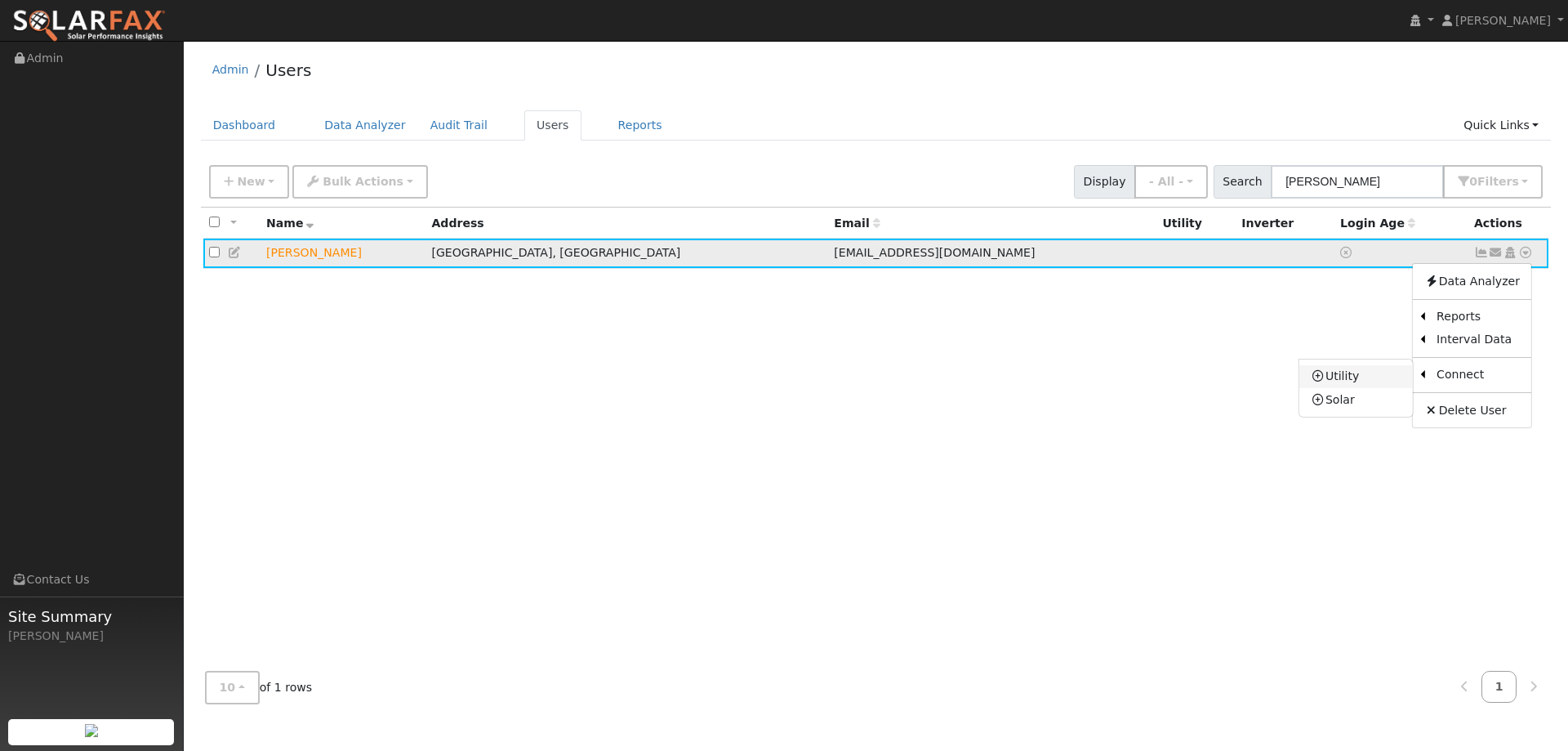
click at [1373, 382] on link "Utility" at bounding box center [1356, 377] width 113 height 23
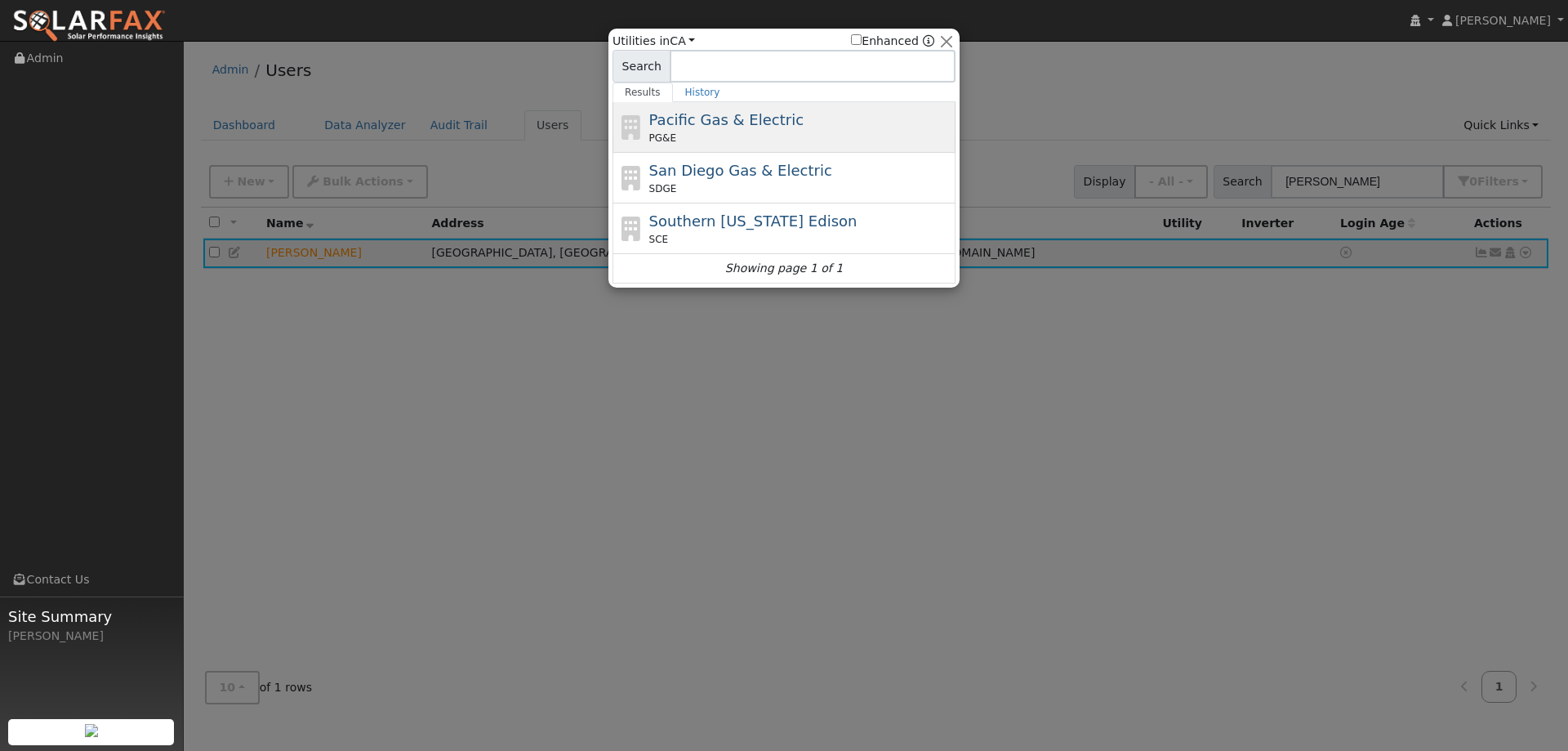
click at [721, 126] on span "Pacific Gas & Electric" at bounding box center [726, 120] width 154 height 17
